Goal: Task Accomplishment & Management: Complete application form

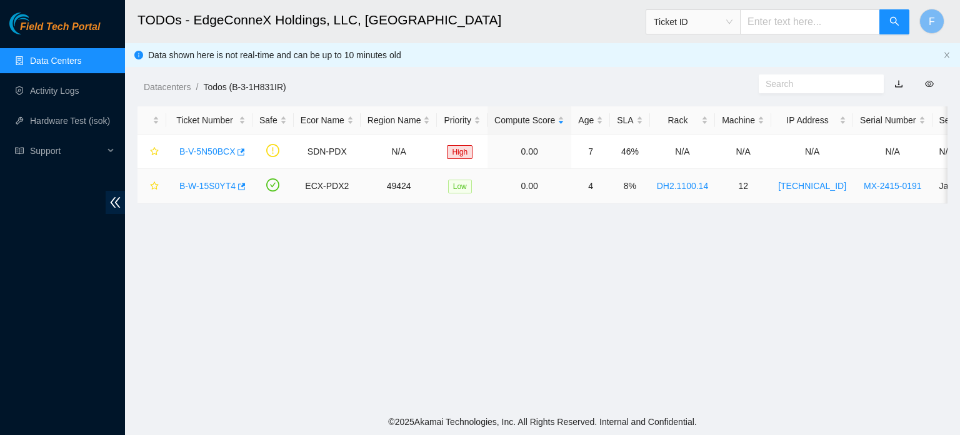
click at [194, 184] on link "B-W-15S0YT4" at bounding box center [207, 186] width 56 height 10
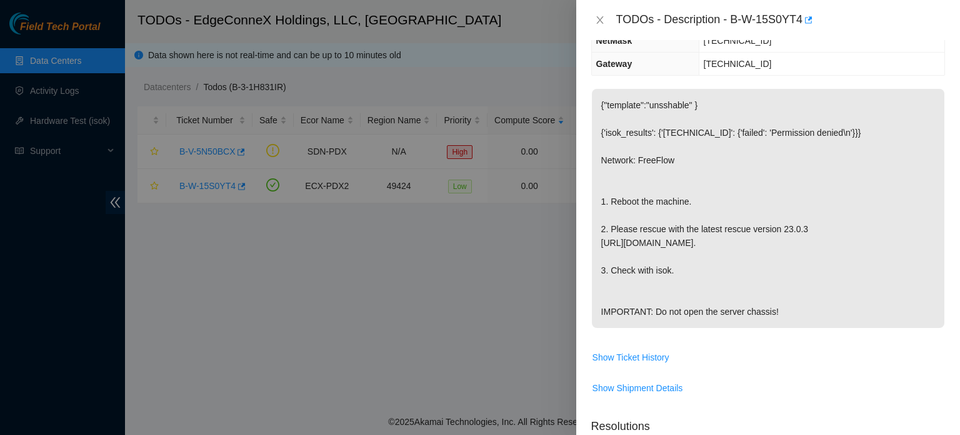
scroll to position [166, 0]
click at [763, 397] on span "Show Shipment Details" at bounding box center [768, 387] width 353 height 20
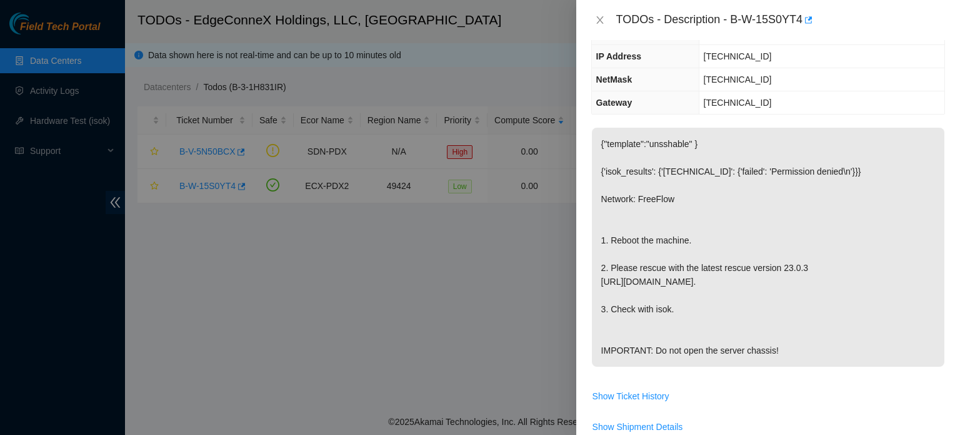
scroll to position [128, 0]
click at [879, 405] on span "Show Ticket History" at bounding box center [768, 394] width 353 height 20
click at [904, 340] on p "{"template":"unsshable" } {'isok_results': {'[TECHNICAL_ID]': {'failed': 'Permi…" at bounding box center [768, 245] width 353 height 239
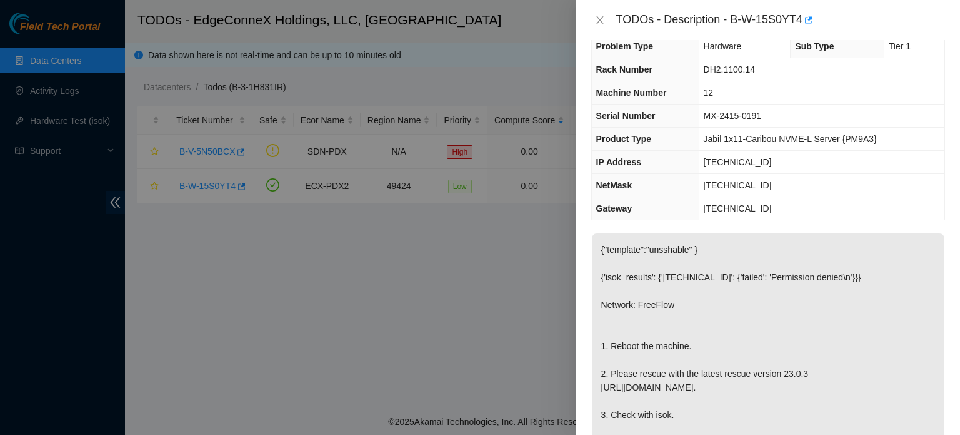
scroll to position [0, 0]
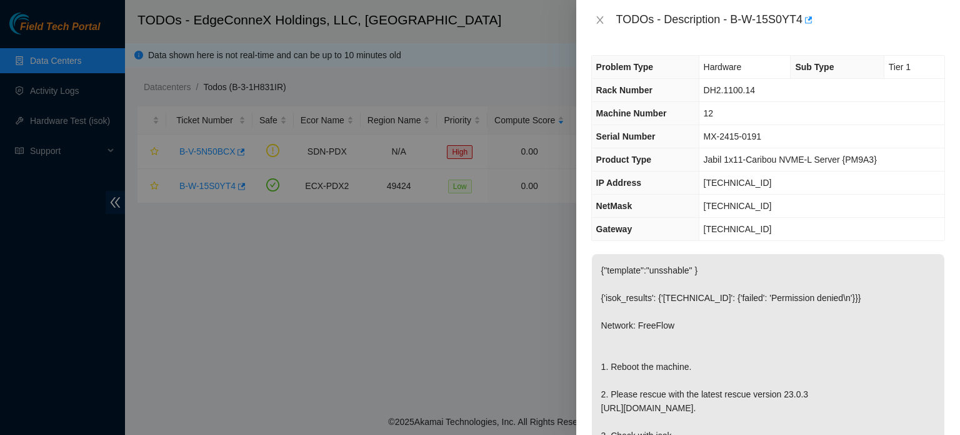
click at [934, 212] on td "[TECHNICAL_ID]" at bounding box center [822, 205] width 246 height 23
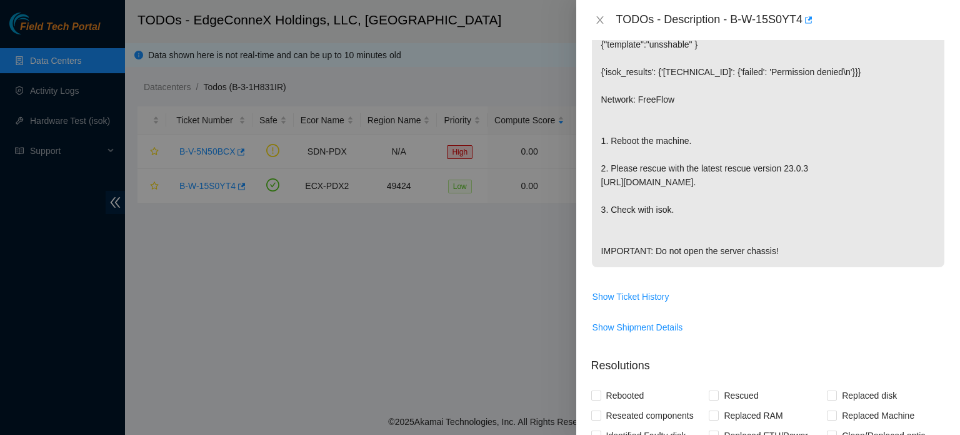
scroll to position [251, 0]
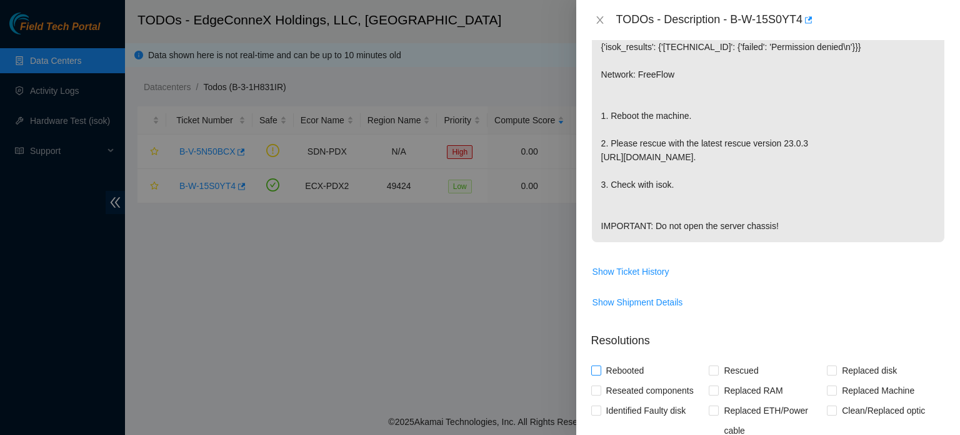
click at [598, 374] on input "Rebooted" at bounding box center [595, 369] width 9 height 9
checkbox input "true"
click at [710, 374] on input "Rescued" at bounding box center [713, 369] width 9 height 9
checkbox input "true"
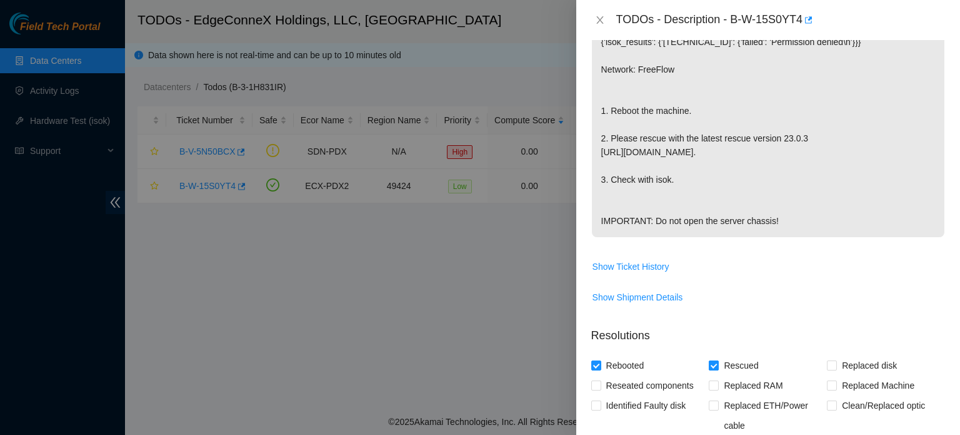
scroll to position [274, 0]
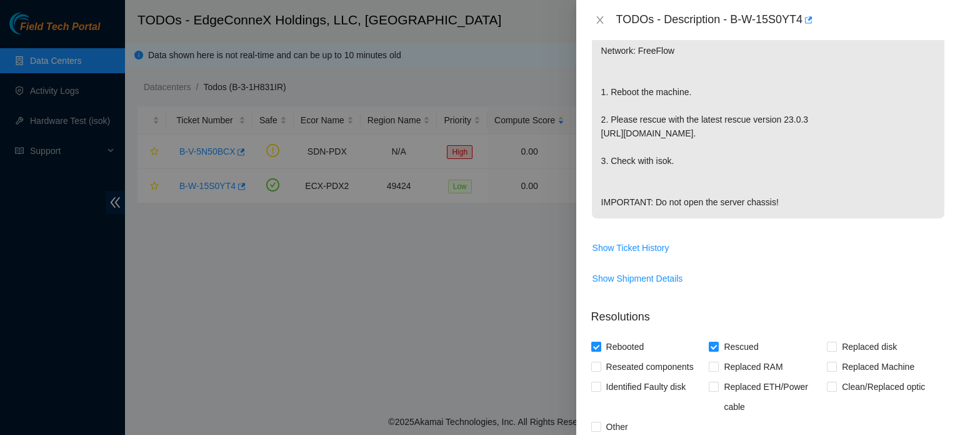
click at [598, 350] on input "Rebooted" at bounding box center [595, 345] width 9 height 9
checkbox input "false"
click at [713, 350] on input "Rescued" at bounding box center [713, 345] width 9 height 9
checkbox input "false"
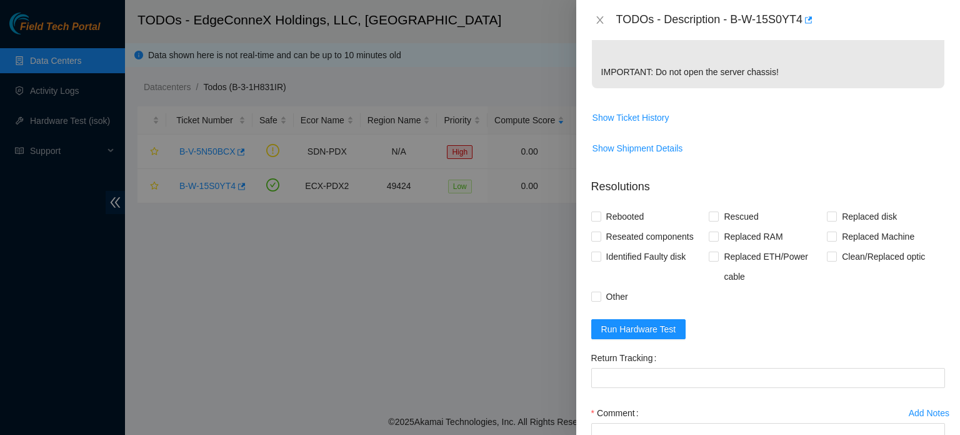
scroll to position [406, 0]
click at [593, 219] on input "Rebooted" at bounding box center [595, 214] width 9 height 9
checkbox input "true"
click at [710, 219] on input "Rescued" at bounding box center [713, 214] width 9 height 9
checkbox input "true"
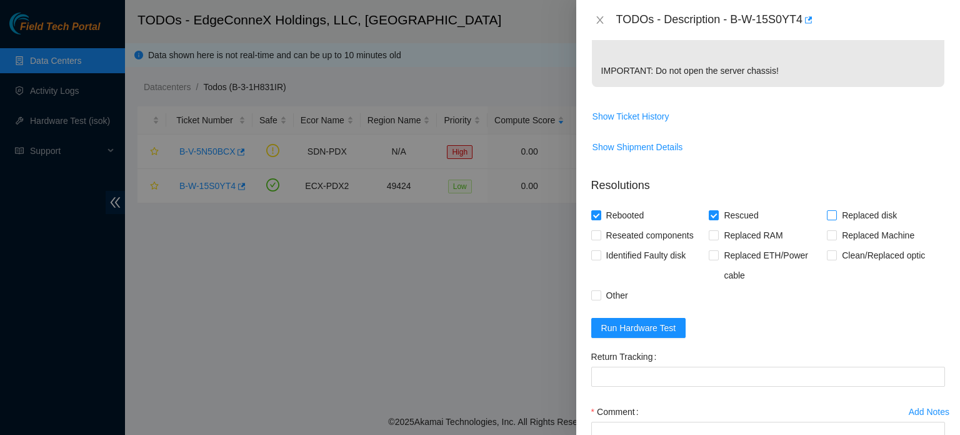
click at [827, 219] on input "Replaced disk" at bounding box center [831, 214] width 9 height 9
checkbox input "false"
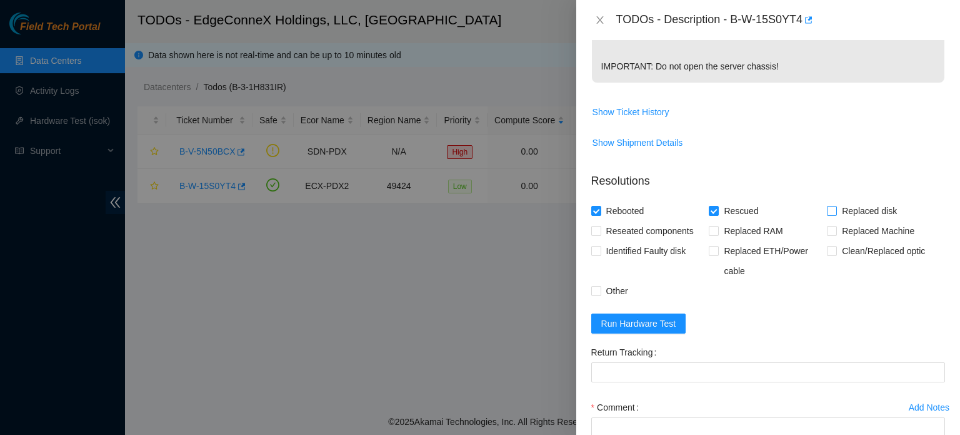
scroll to position [414, 0]
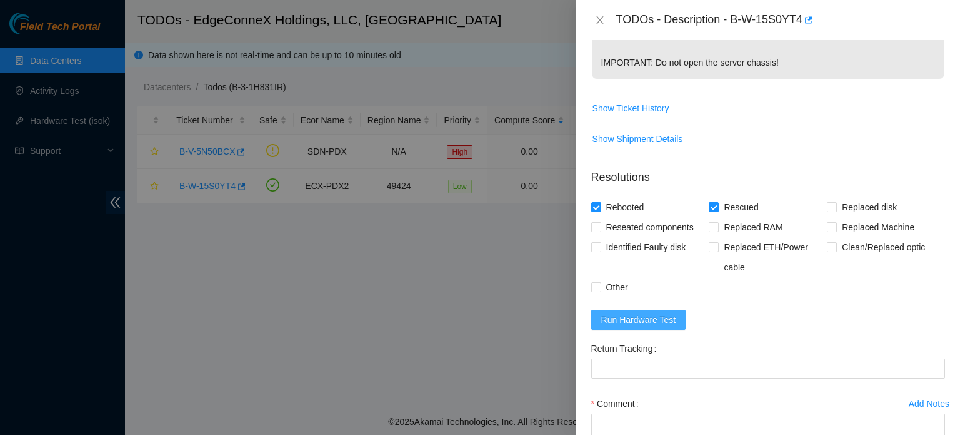
click at [633, 326] on span "Run Hardware Test" at bounding box center [638, 320] width 75 height 14
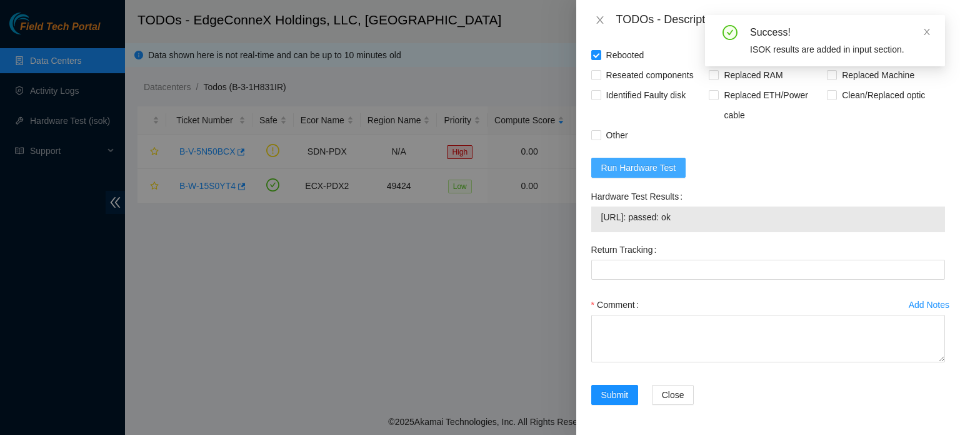
scroll to position [592, 0]
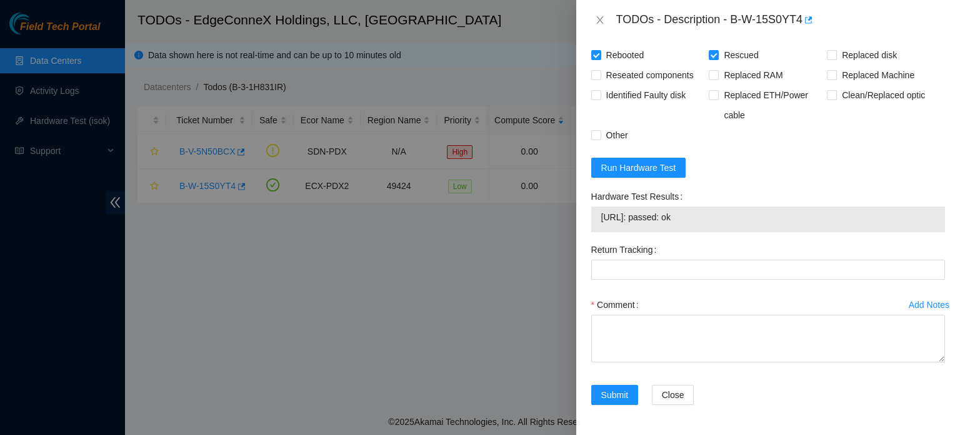
click at [960, 17] on div "TODOs - Description - B-W-15S0YT4" at bounding box center [768, 20] width 384 height 40
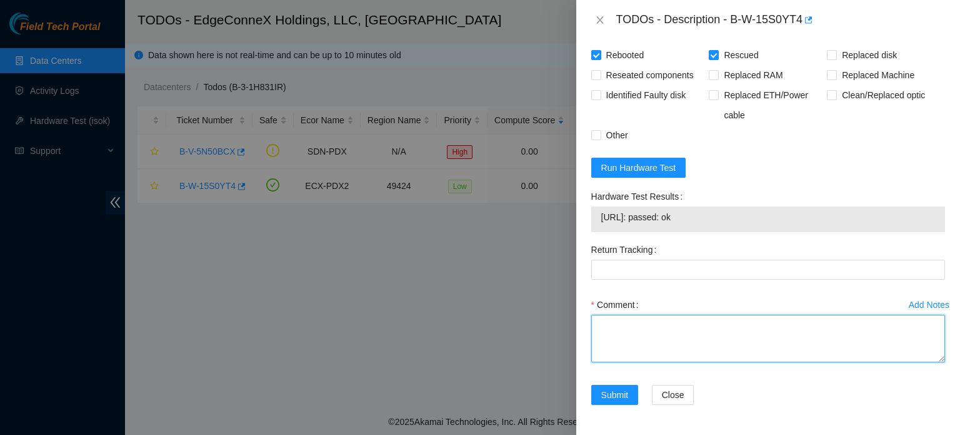
click at [604, 343] on textarea "Comment" at bounding box center [768, 338] width 354 height 48
paste textarea "rescued - reboot - configured machine - reboot - isok: <isok test output>"
click at [690, 358] on textarea "rescued - reboot - configured machine - reboot - isok: <isok test output>" at bounding box center [768, 338] width 354 height 48
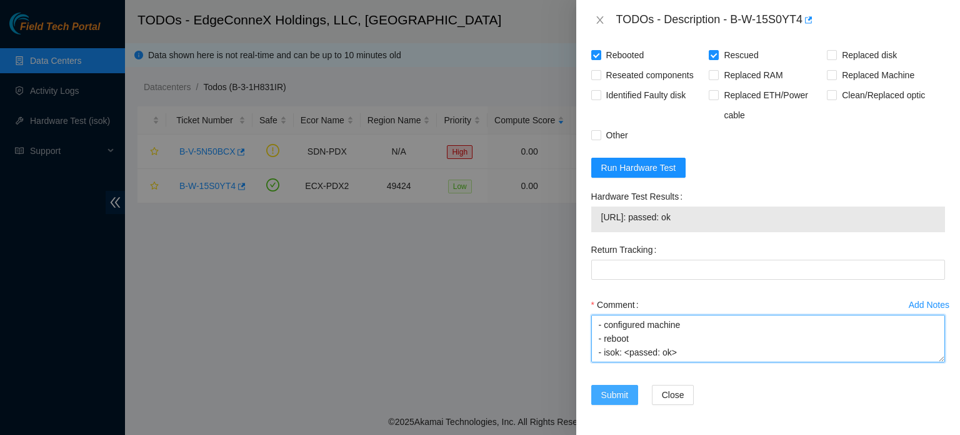
type textarea "rescued - reboot - configured machine - reboot - isok: <passed: ok>"
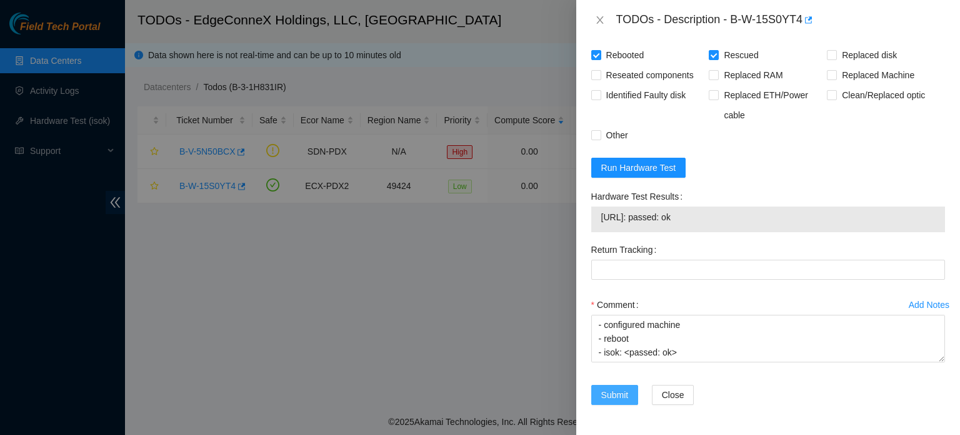
click at [628, 398] on span "Submit" at bounding box center [615, 395] width 28 height 14
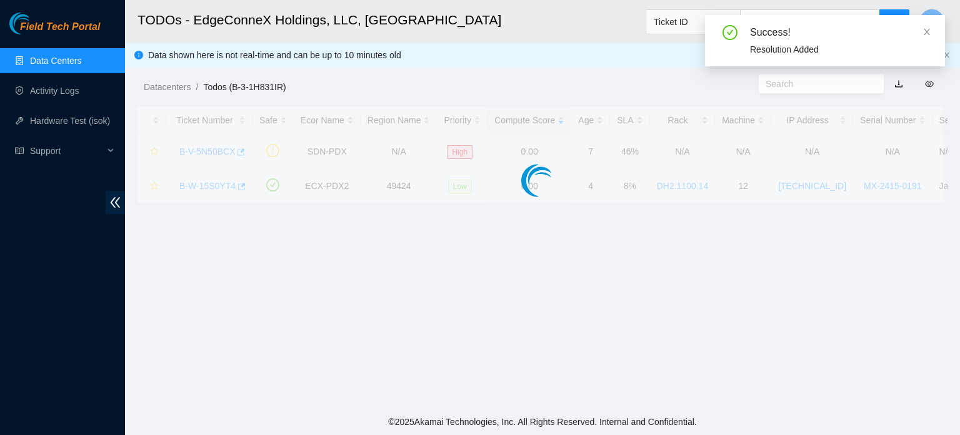
scroll to position [343, 0]
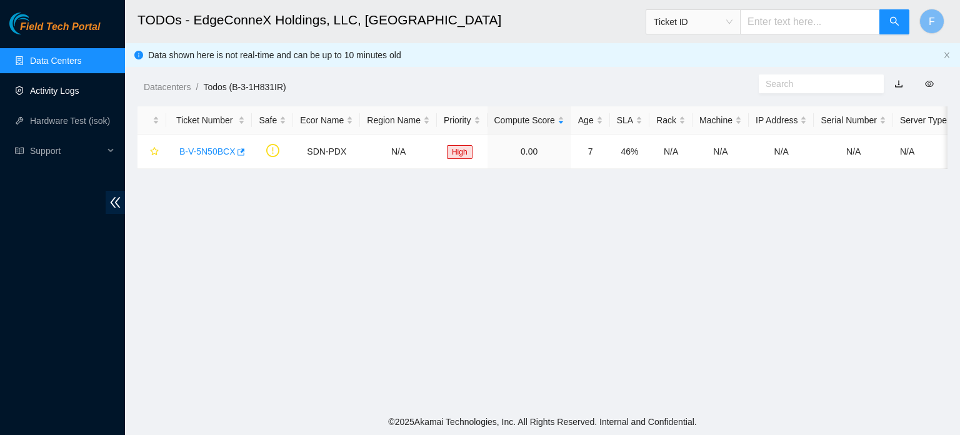
click at [43, 88] on link "Activity Logs" at bounding box center [54, 91] width 49 height 10
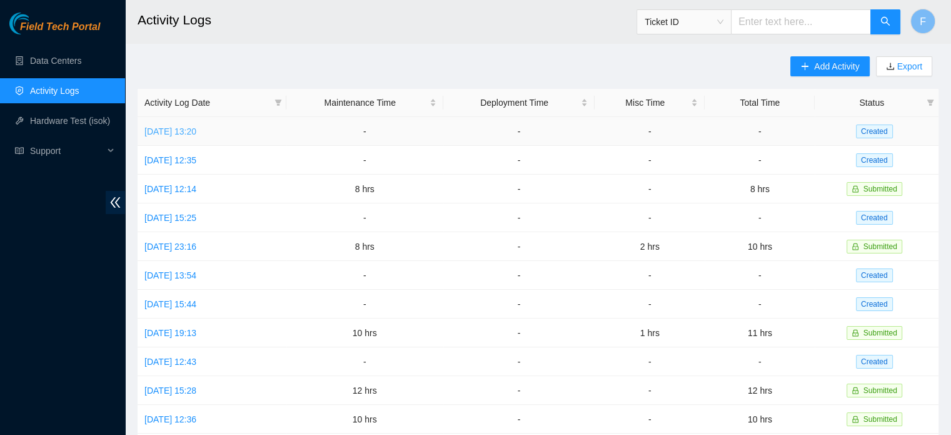
click at [196, 131] on link "[DATE] 13:20" at bounding box center [170, 131] width 52 height 10
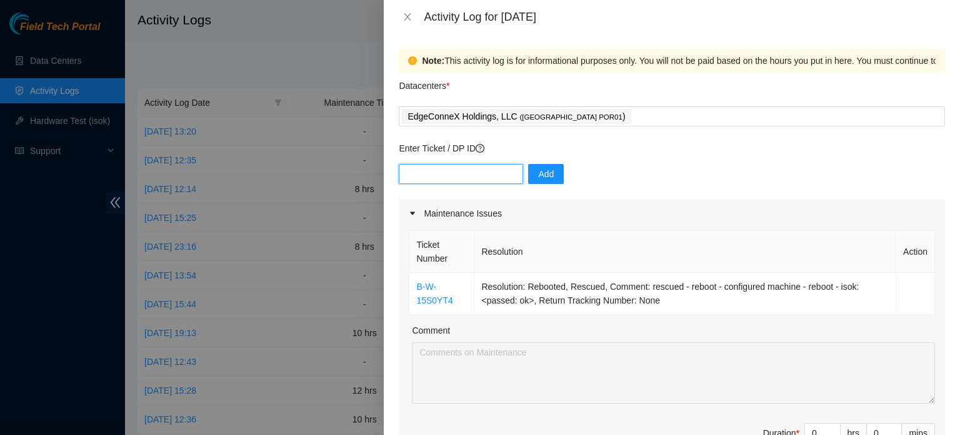
click at [467, 176] on input "text" at bounding box center [461, 174] width 124 height 20
type input "B-W-15S0YT4"
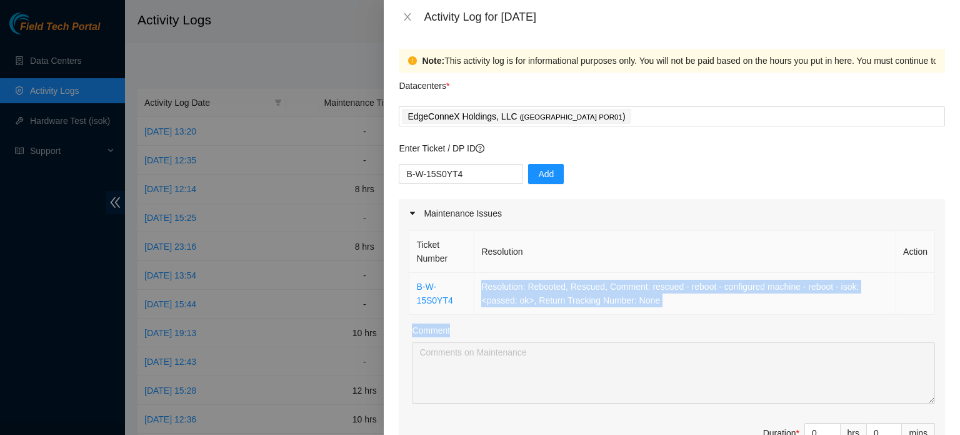
drag, startPoint x: 483, startPoint y: 283, endPoint x: 655, endPoint y: 312, distance: 174.4
click at [655, 312] on td "Resolution: Rebooted, Rescued, Comment: rescued - reboot - configured machine -…" at bounding box center [686, 294] width 422 height 42
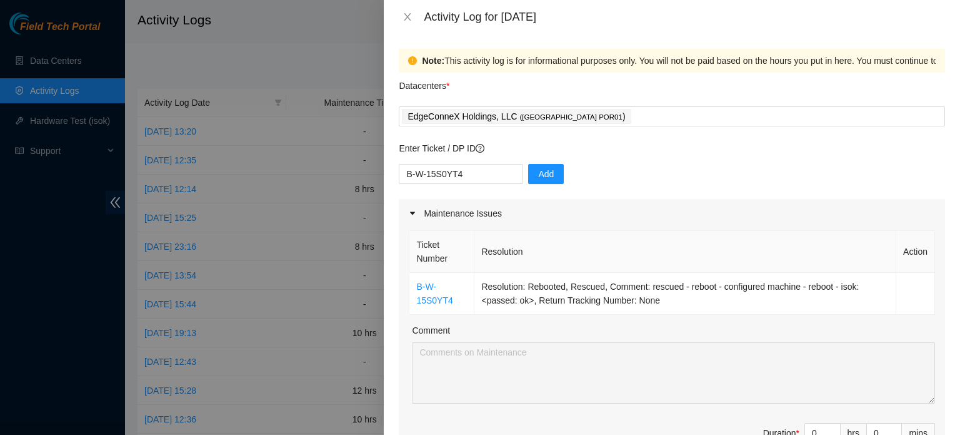
click at [685, 333] on div "Comment" at bounding box center [673, 332] width 523 height 19
click at [481, 284] on td "Resolution: Rebooted, Rescued, Comment: rescued - reboot - configured machine -…" at bounding box center [686, 294] width 422 height 42
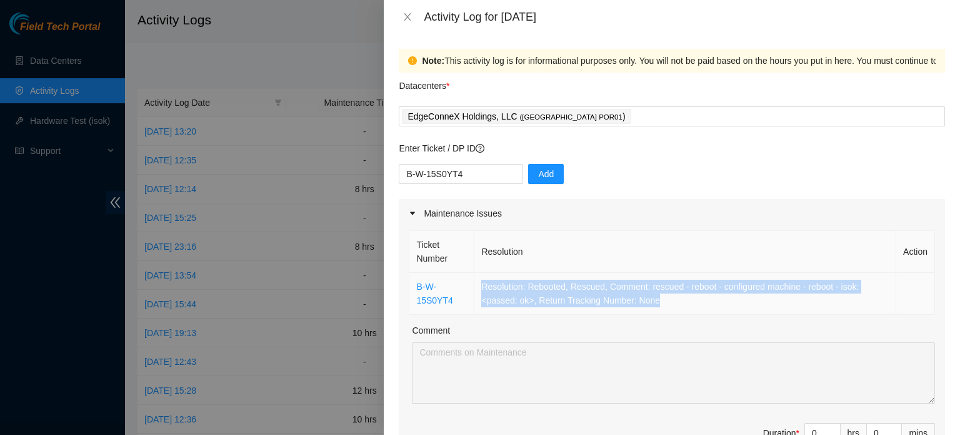
drag, startPoint x: 481, startPoint y: 284, endPoint x: 674, endPoint y: 301, distance: 193.9
click at [674, 301] on td "Resolution: Rebooted, Rescued, Comment: rescued - reboot - configured machine -…" at bounding box center [686, 294] width 422 height 42
copy td "Resolution: Rebooted, Rescued, Comment: rescued - reboot - configured machine -…"
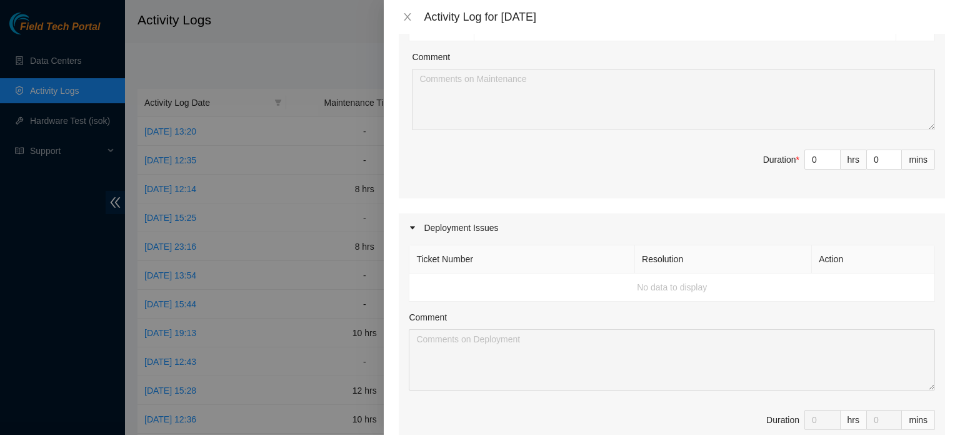
scroll to position [278, 0]
click at [817, 153] on input "0" at bounding box center [822, 155] width 35 height 19
type input "1"
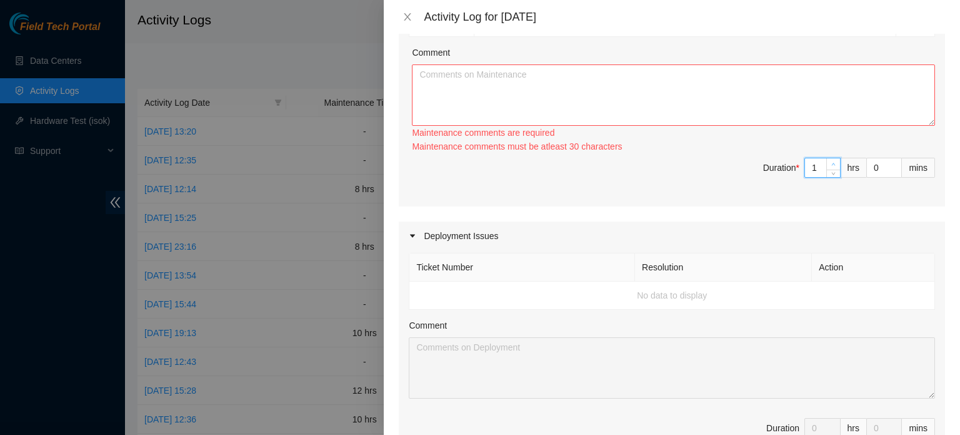
click at [827, 148] on div "Ticket Number Resolution Action B-W-15S0YT4 Resolution: Rebooted, Rescued, Comm…" at bounding box center [672, 78] width 546 height 256
type input "2"
type input "3"
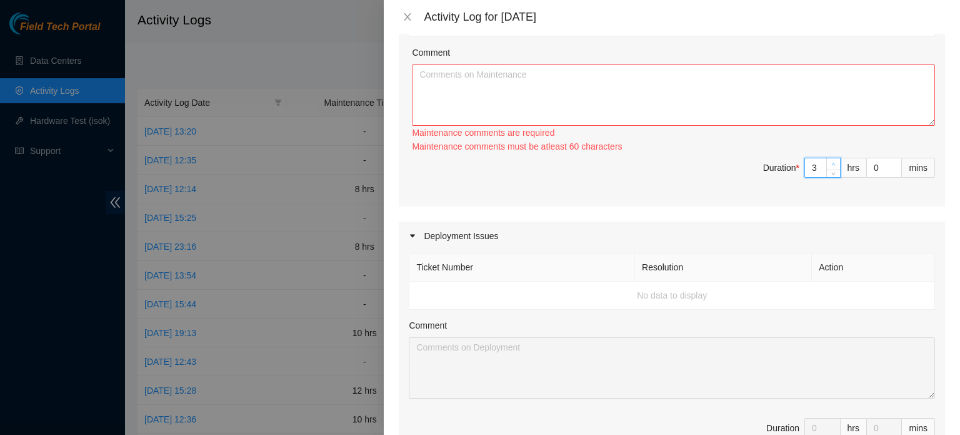
click at [832, 163] on icon "up" at bounding box center [834, 164] width 4 height 4
type input "4"
click at [832, 163] on icon "up" at bounding box center [834, 164] width 4 height 4
type input "5"
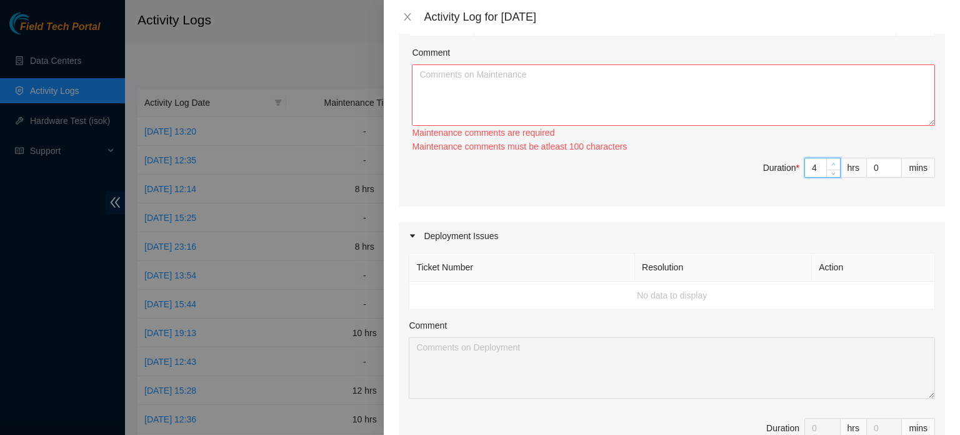
type input "5"
click at [832, 163] on icon "up" at bounding box center [834, 164] width 4 height 4
type input "6"
click at [832, 163] on icon "up" at bounding box center [834, 164] width 4 height 4
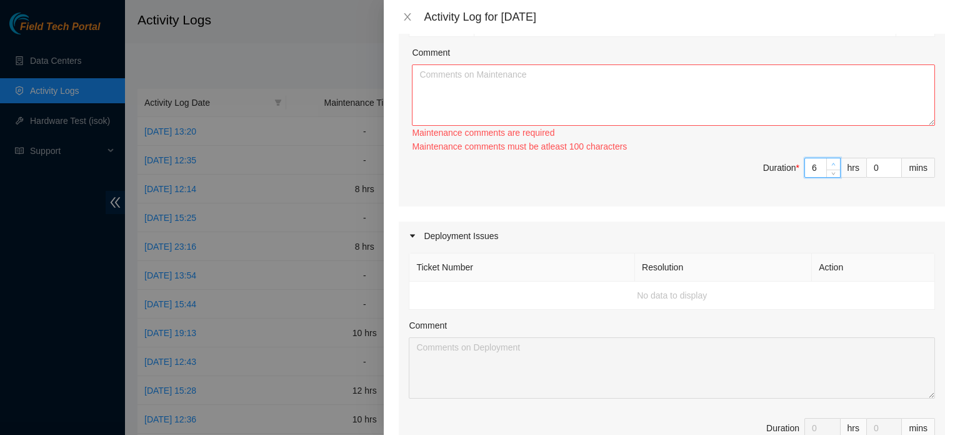
type input "7"
click at [832, 163] on icon "up" at bounding box center [834, 164] width 4 height 4
type input "8"
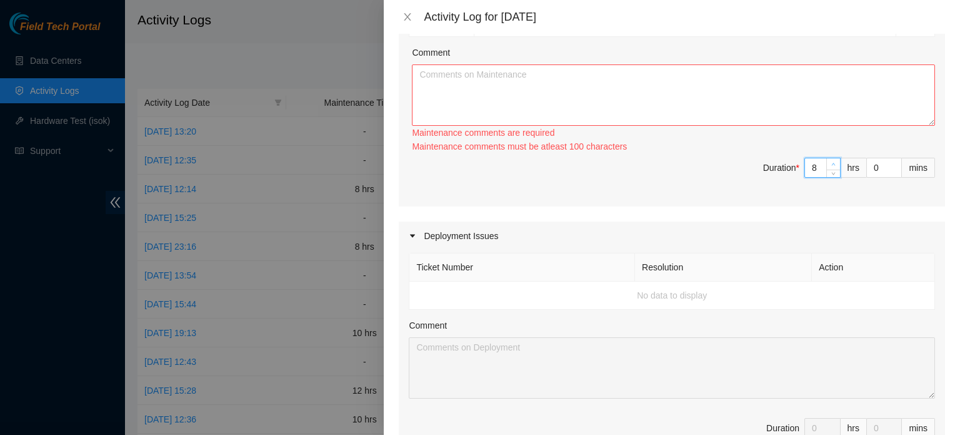
click at [832, 163] on icon "up" at bounding box center [834, 164] width 4 height 4
type input "9"
click at [832, 163] on icon "up" at bounding box center [834, 164] width 4 height 4
type input "10"
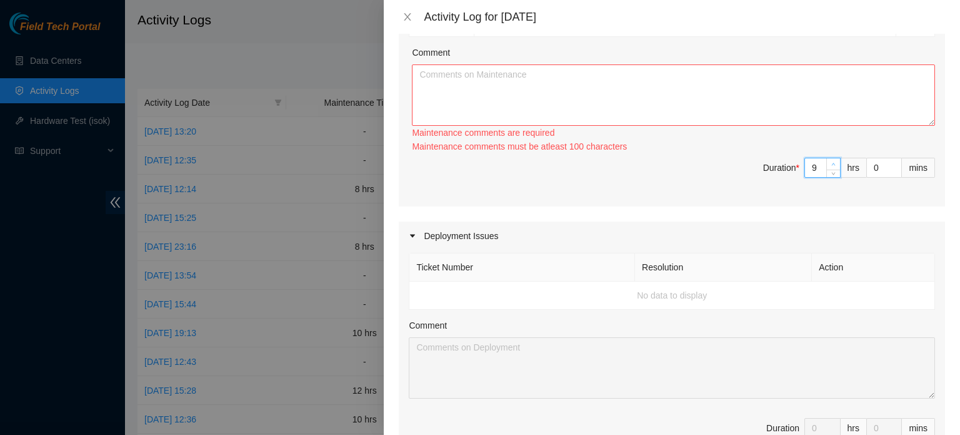
type input "10"
click at [832, 163] on icon "up" at bounding box center [834, 164] width 4 height 4
type input "11"
click at [832, 163] on icon "up" at bounding box center [834, 164] width 4 height 4
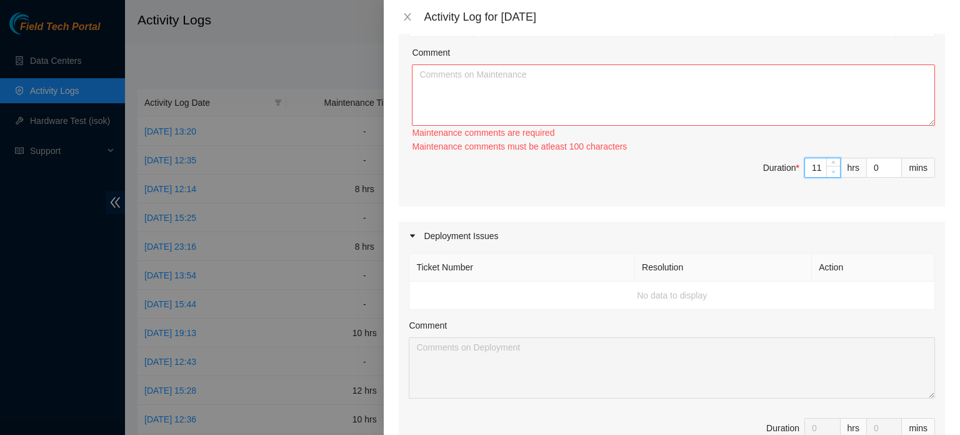
type input "10"
click at [832, 172] on icon "down" at bounding box center [834, 171] width 4 height 4
type input "9"
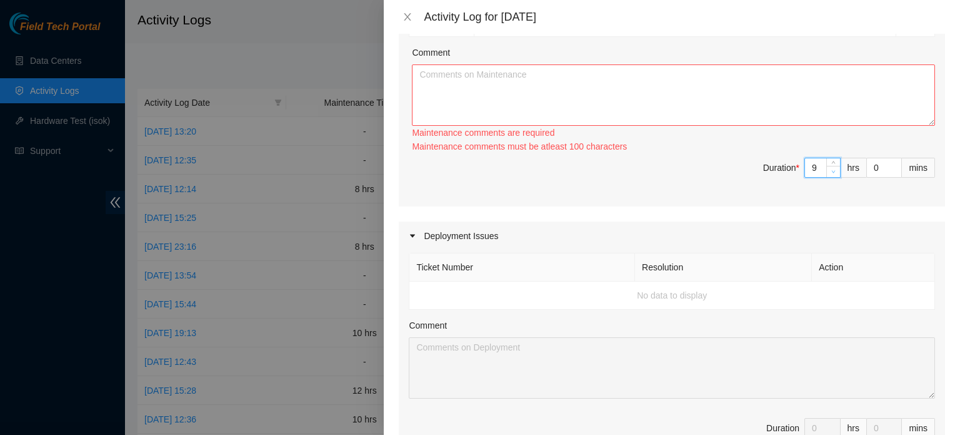
click at [832, 172] on icon "down" at bounding box center [834, 171] width 4 height 4
type input "8"
click at [832, 172] on icon "down" at bounding box center [834, 171] width 4 height 4
type input "7"
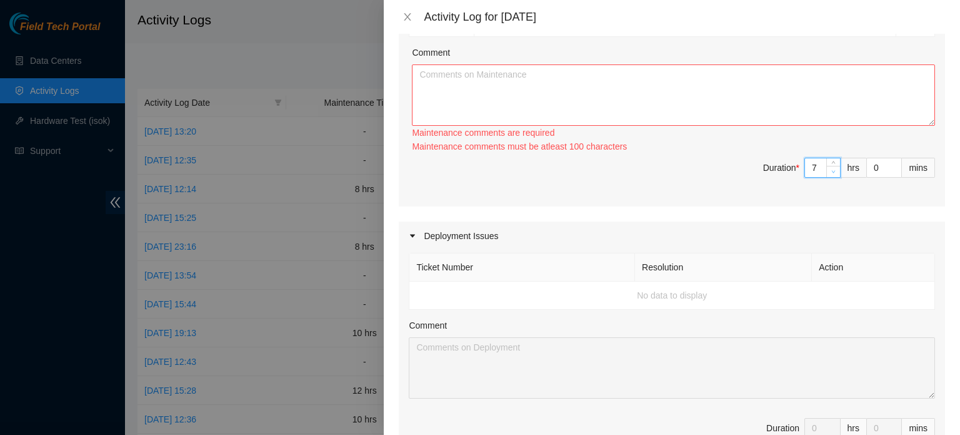
type input "7"
click at [832, 172] on icon "down" at bounding box center [834, 171] width 4 height 4
click at [846, 144] on div "Maintenance comments must be atleast 100 characters" at bounding box center [673, 146] width 523 height 14
click at [580, 72] on textarea "Comment" at bounding box center [673, 94] width 523 height 61
type textarea "V"
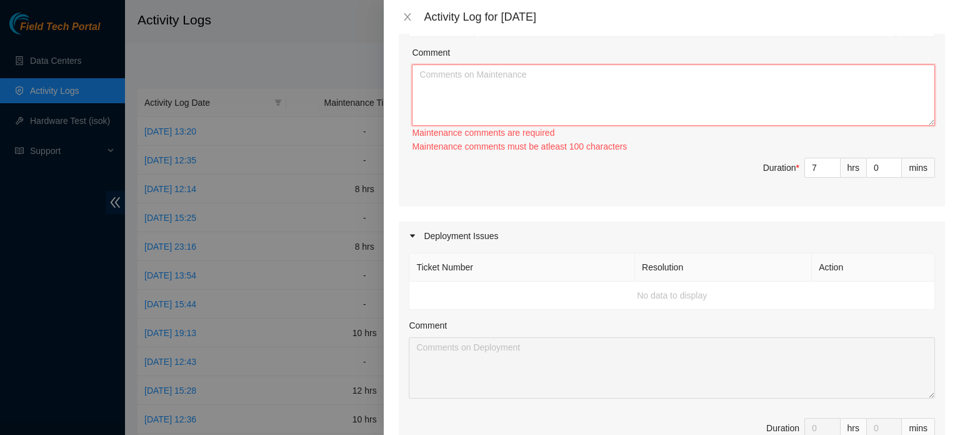
paste textarea "Resolution: Rebooted, Rescued, Comment: rescued - reboot - configured machine -…"
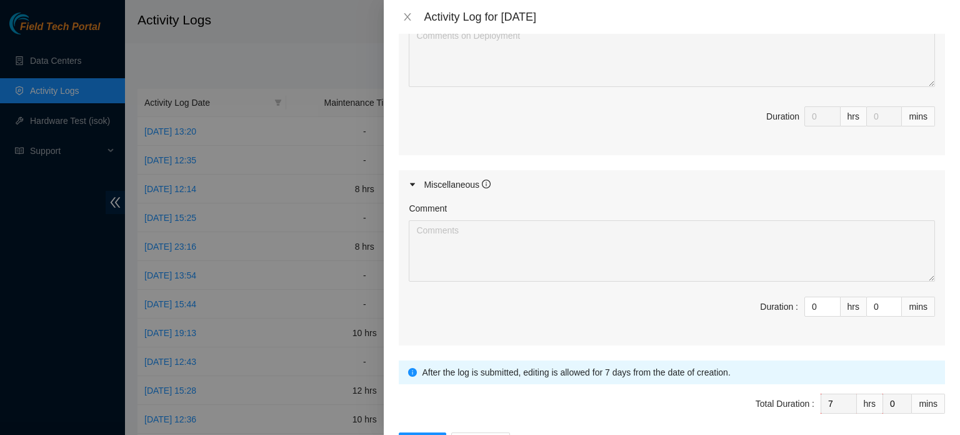
scroll to position [620, 0]
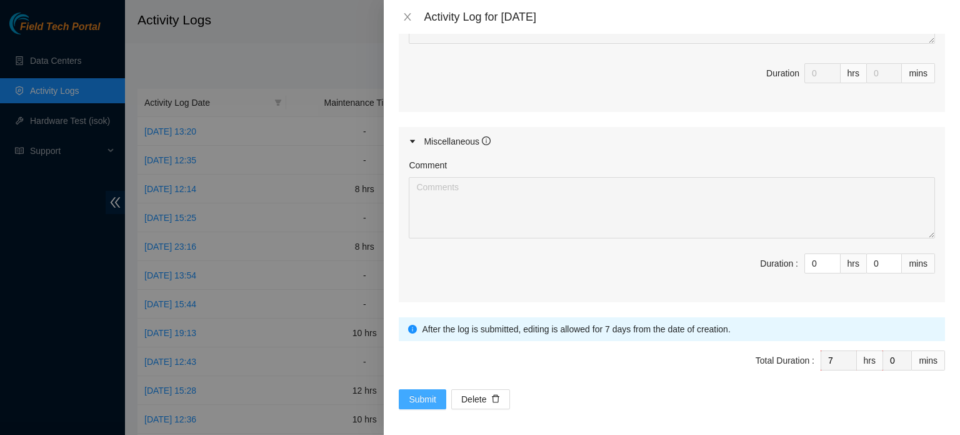
type textarea "Resolution: Rebooted, Rescued, Comment: rescued - reboot - configured machine -…"
click at [425, 397] on span "Submit" at bounding box center [423, 399] width 28 height 14
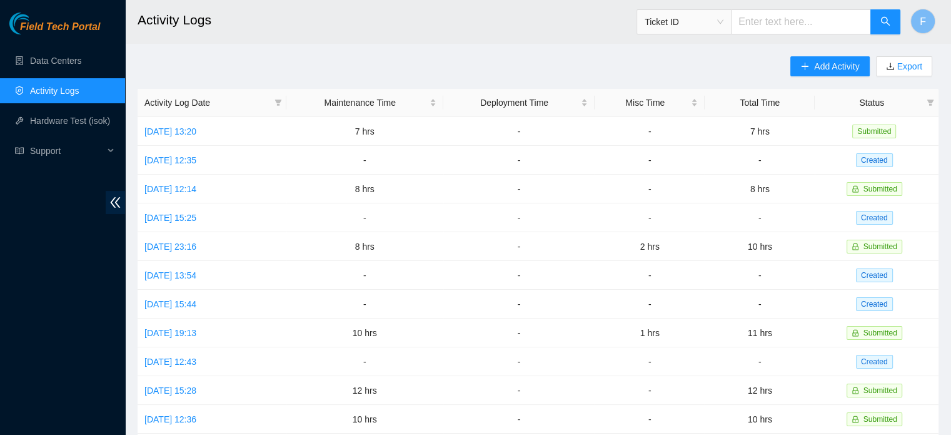
click at [58, 88] on link "Activity Logs" at bounding box center [54, 91] width 49 height 10
click at [69, 59] on link "Data Centers" at bounding box center [55, 61] width 51 height 10
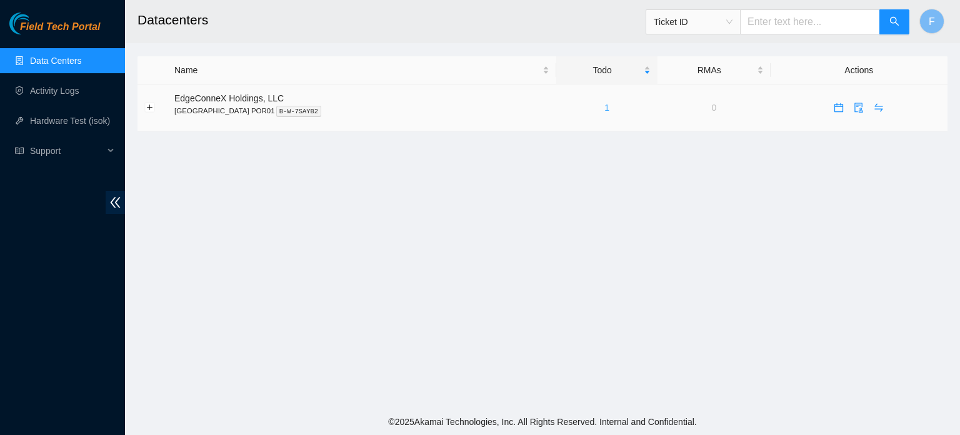
click at [605, 111] on link "1" at bounding box center [607, 108] width 5 height 10
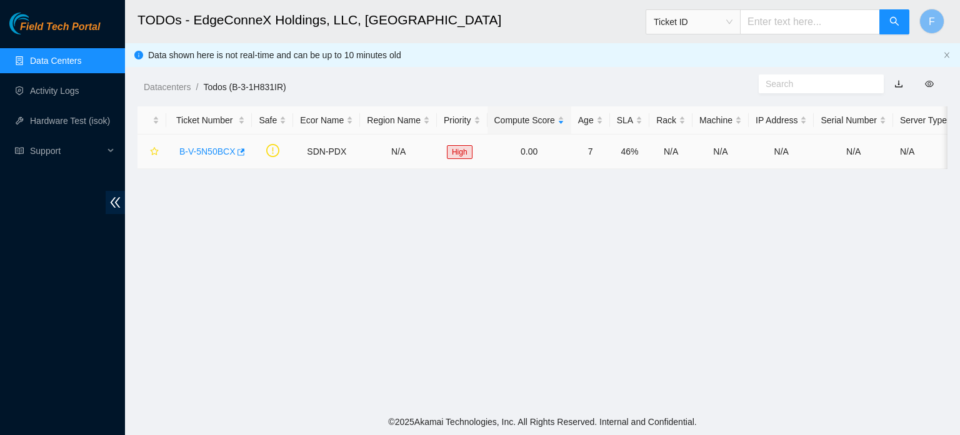
click at [216, 149] on link "B-V-5N50BCX" at bounding box center [207, 151] width 56 height 10
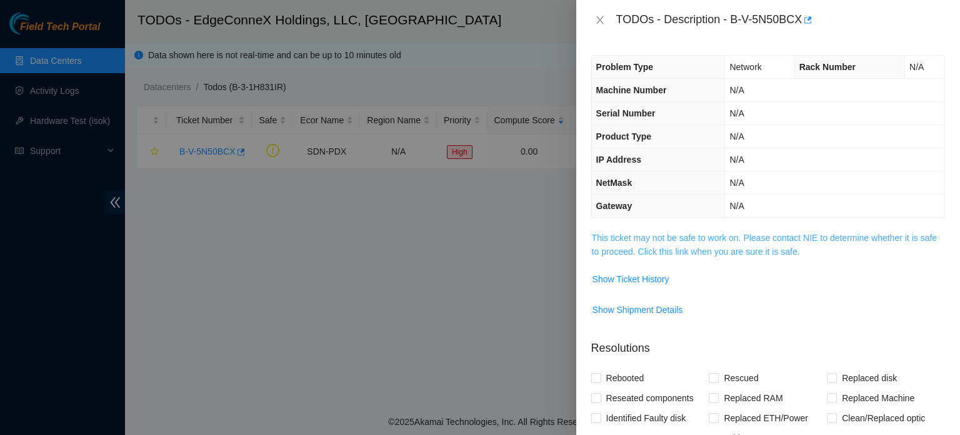
click at [698, 233] on link "This ticket may not be safe to work on. Please contact NIE to determine whether…" at bounding box center [764, 245] width 345 height 24
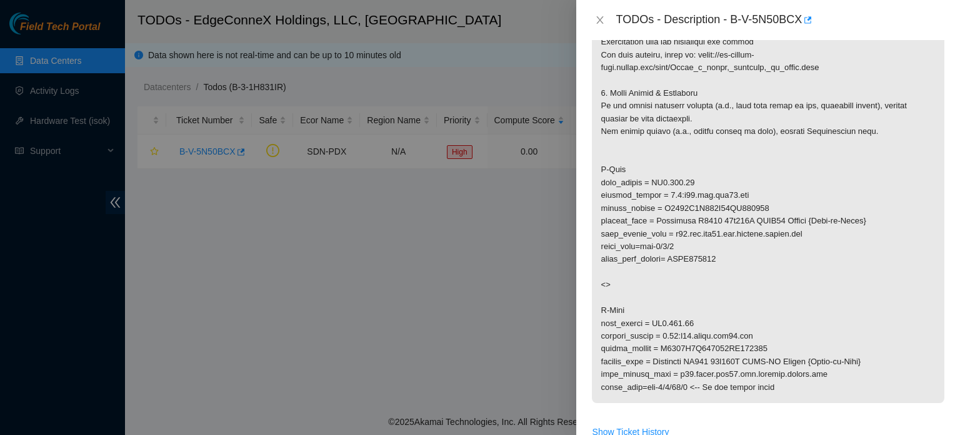
scroll to position [244, 0]
click at [929, 234] on p at bounding box center [768, 193] width 353 height 415
drag, startPoint x: 929, startPoint y: 234, endPoint x: 923, endPoint y: 235, distance: 6.3
click at [923, 235] on p at bounding box center [768, 193] width 353 height 415
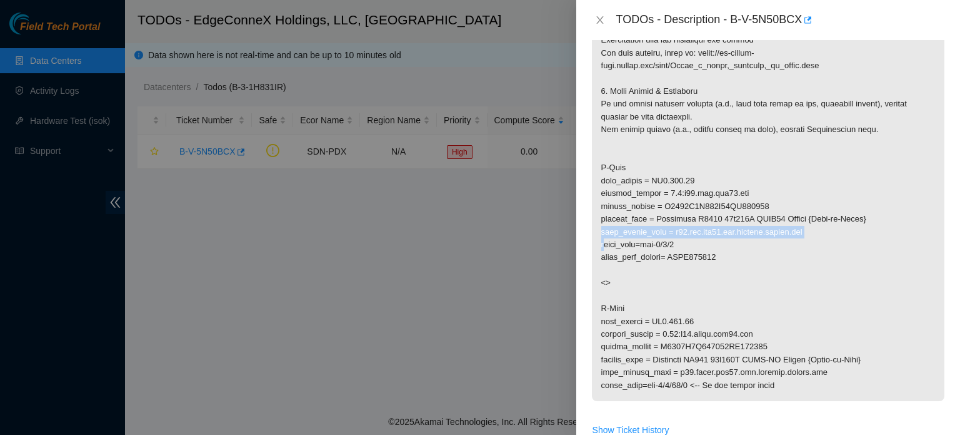
click at [880, 236] on p at bounding box center [768, 193] width 353 height 415
click at [875, 232] on p at bounding box center [768, 193] width 353 height 415
click at [877, 234] on p at bounding box center [768, 193] width 353 height 415
click at [868, 242] on p at bounding box center [768, 193] width 353 height 415
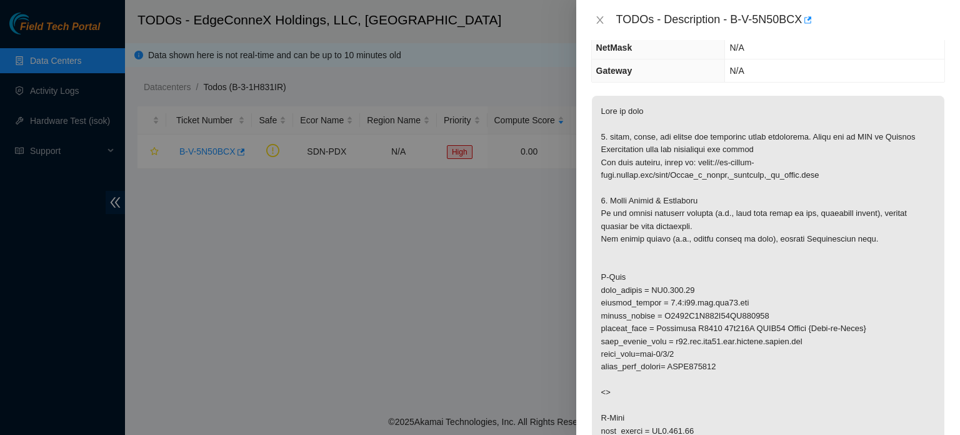
scroll to position [0, 0]
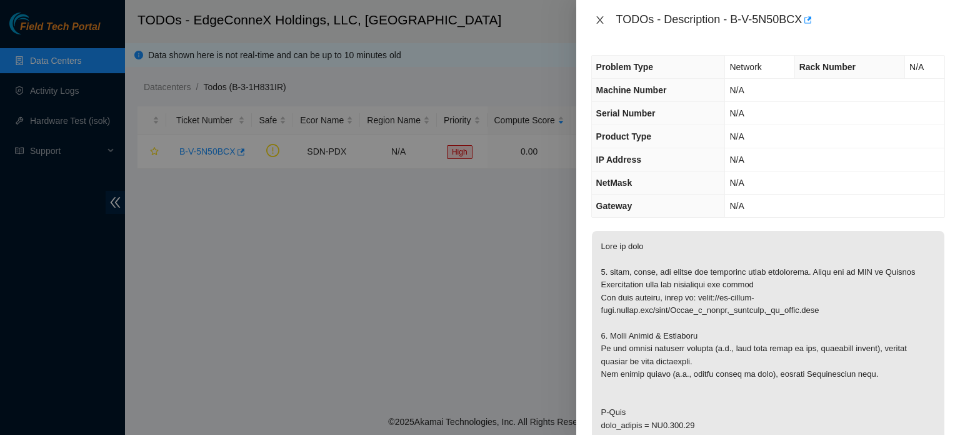
click at [595, 23] on icon "close" at bounding box center [600, 20] width 10 height 10
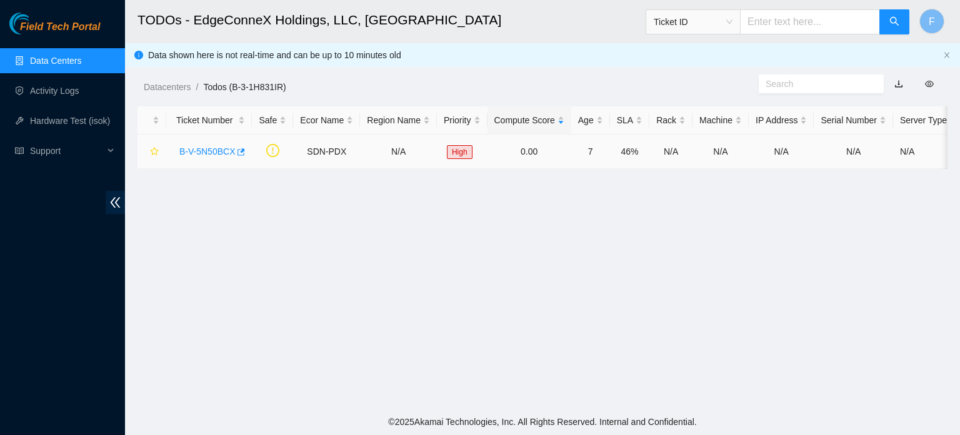
click at [205, 155] on link "B-V-5N50BCX" at bounding box center [207, 151] width 56 height 10
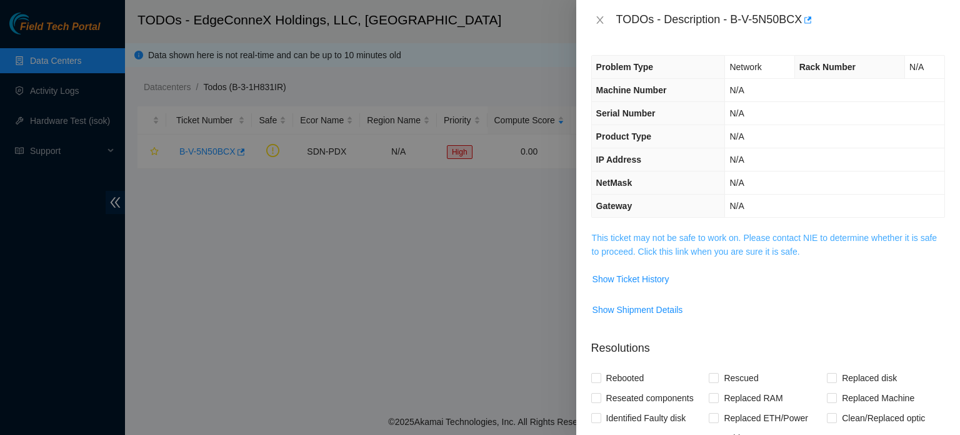
click at [787, 234] on link "This ticket may not be safe to work on. Please contact NIE to determine whether…" at bounding box center [764, 245] width 345 height 24
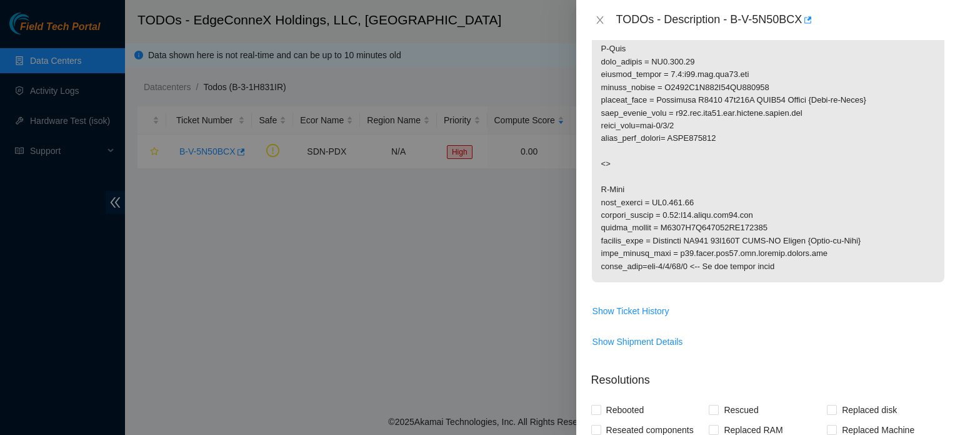
scroll to position [371, 0]
